Goal: Task Accomplishment & Management: Manage account settings

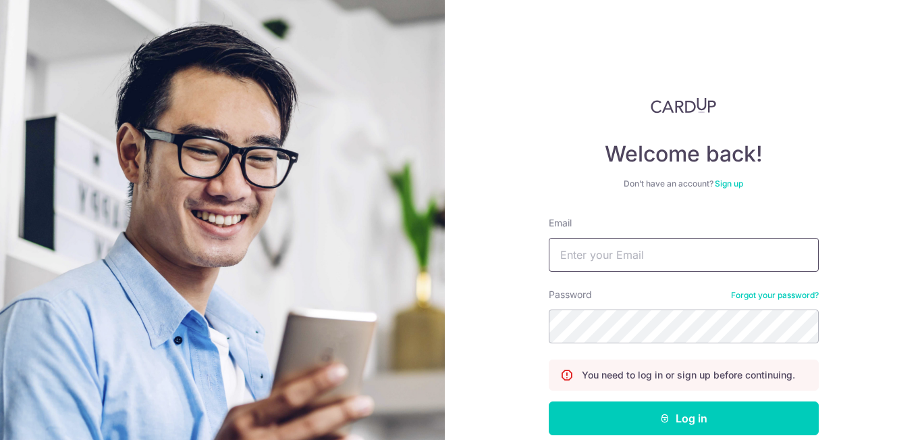
click at [676, 253] on input "Email" at bounding box center [684, 255] width 270 height 34
type input "l"
type input "[DOMAIN_NAME][EMAIL_ADDRESS][DOMAIN_NAME]"
click at [549, 401] on button "Log in" at bounding box center [684, 418] width 270 height 34
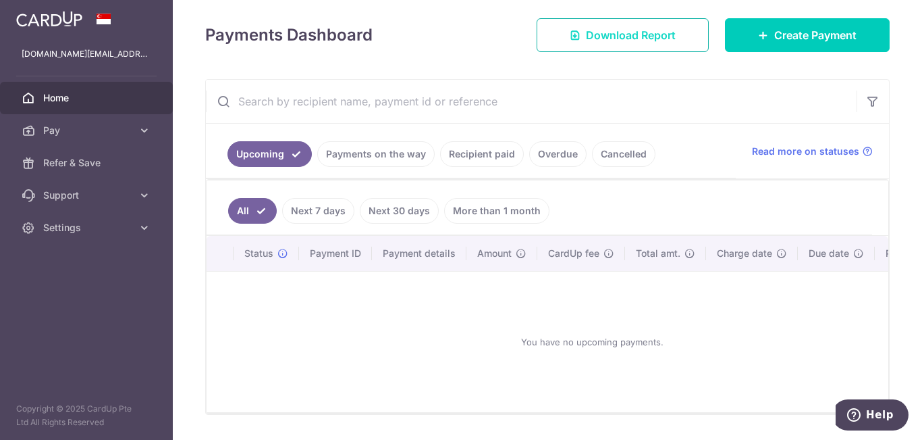
scroll to position [203, 0]
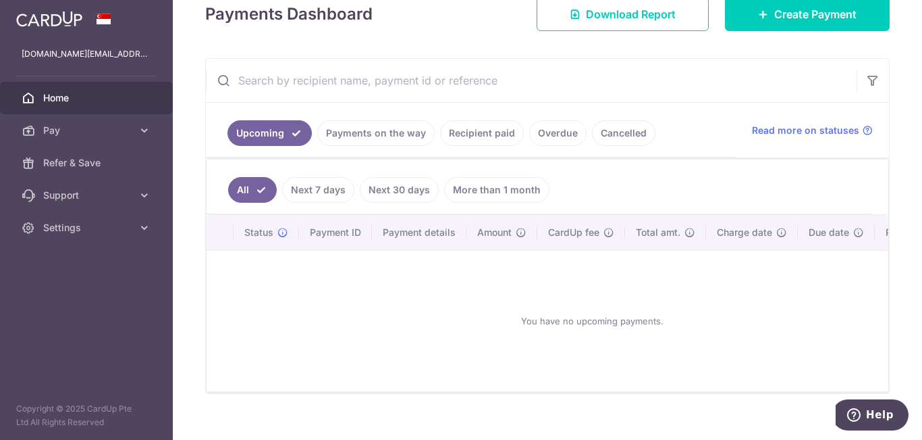
click at [375, 137] on link "Payments on the way" at bounding box center [375, 133] width 117 height 26
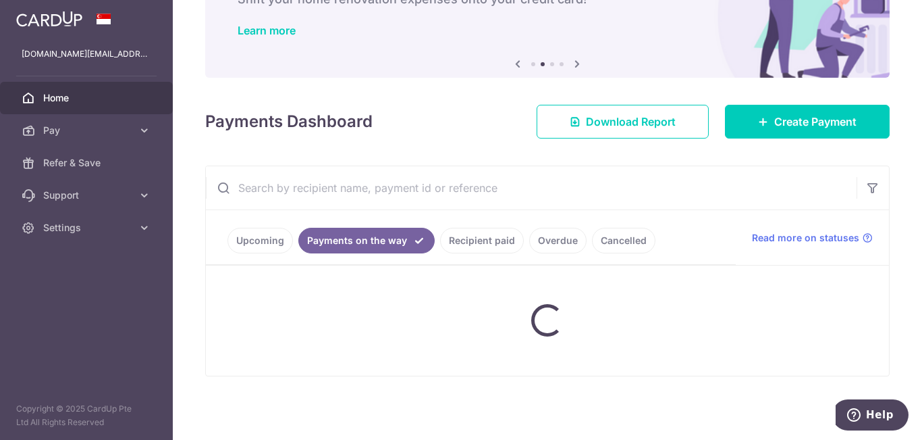
scroll to position [169, 0]
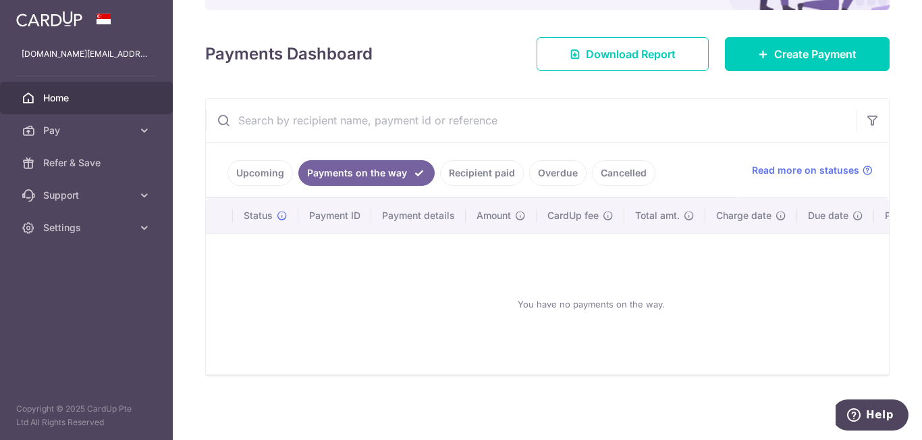
click at [491, 169] on link "Recipient paid" at bounding box center [482, 173] width 84 height 26
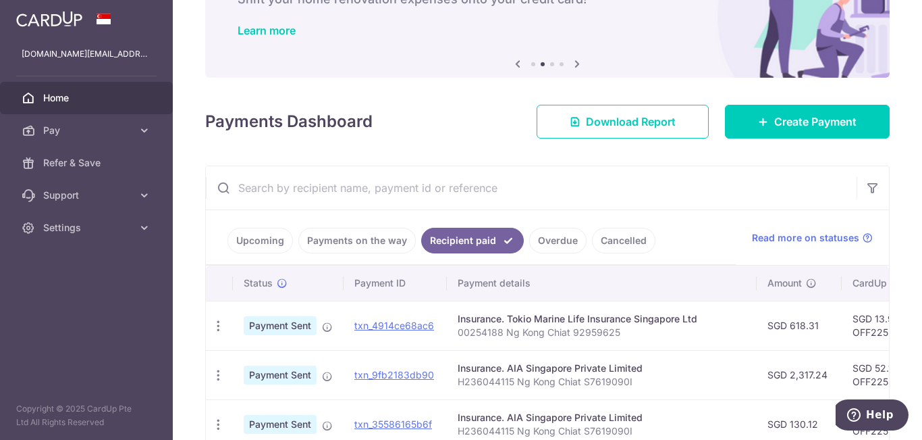
scroll to position [203, 0]
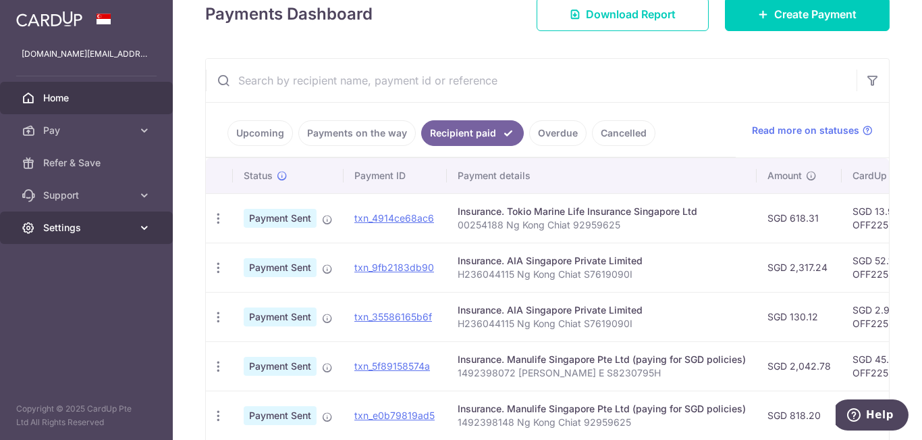
click at [137, 228] on link "Settings" at bounding box center [86, 227] width 173 height 32
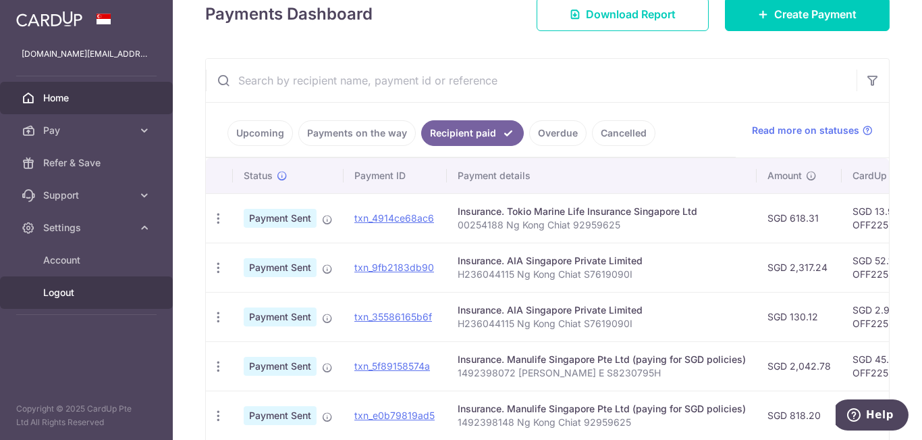
click at [112, 300] on link "Logout" at bounding box center [86, 292] width 173 height 32
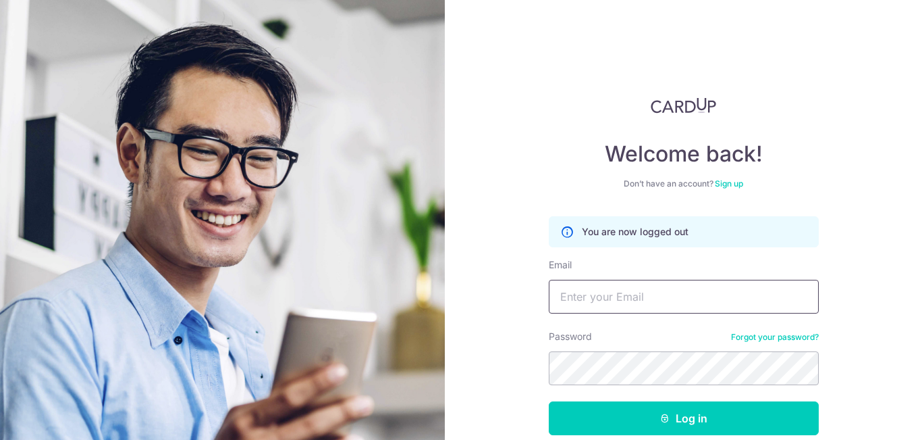
click at [641, 302] on input "Email" at bounding box center [684, 297] width 270 height 34
type input "[DOMAIN_NAME][EMAIL_ADDRESS][DOMAIN_NAME]"
click at [549, 401] on button "Log in" at bounding box center [684, 418] width 270 height 34
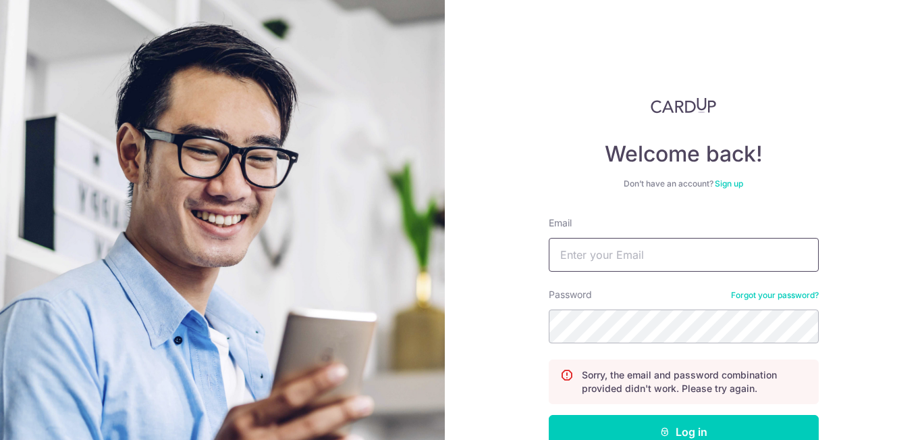
click at [649, 247] on input "Email" at bounding box center [684, 255] width 270 height 34
type input "kongchiat.ng@gmail.com"
click at [549, 415] on button "Log in" at bounding box center [684, 432] width 270 height 34
